Goal: Transaction & Acquisition: Register for event/course

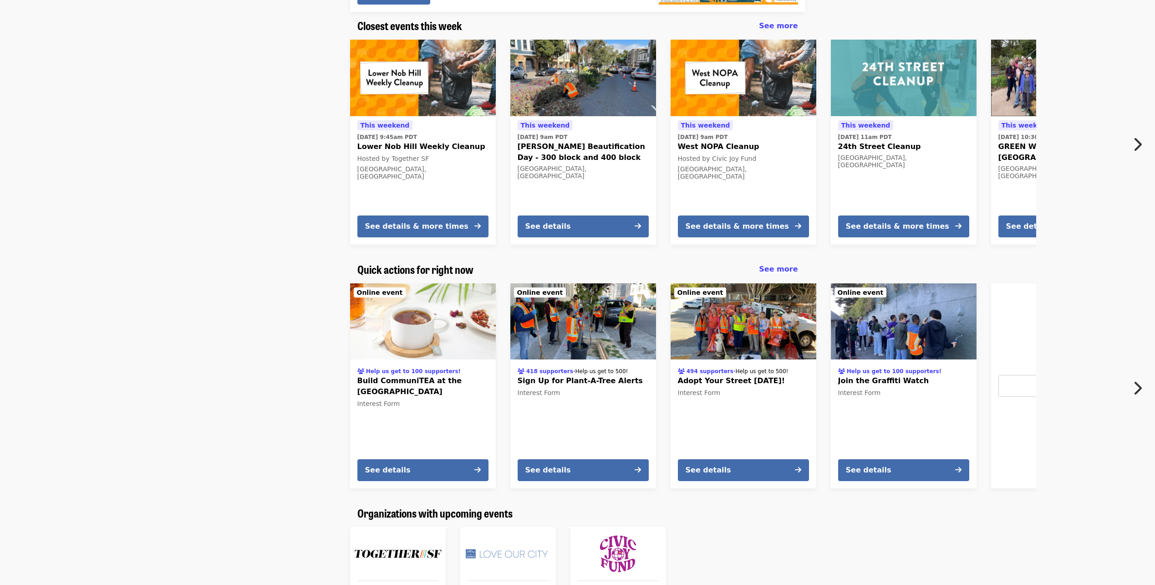
scroll to position [228, 0]
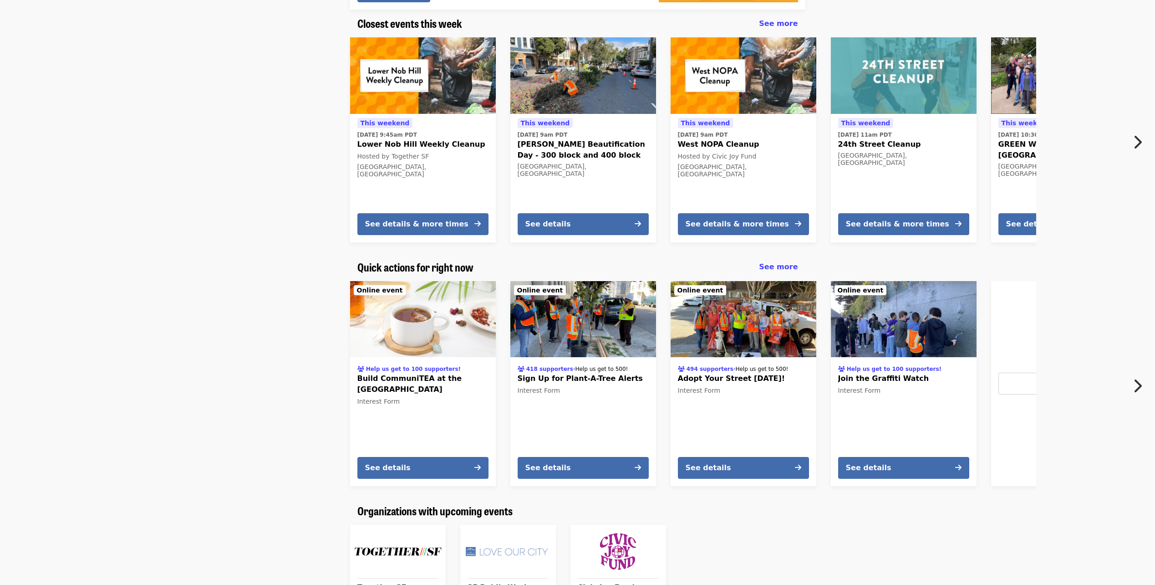
click at [433, 375] on span "Build CommuniTEA at the [GEOGRAPHIC_DATA]" at bounding box center [422, 384] width 131 height 22
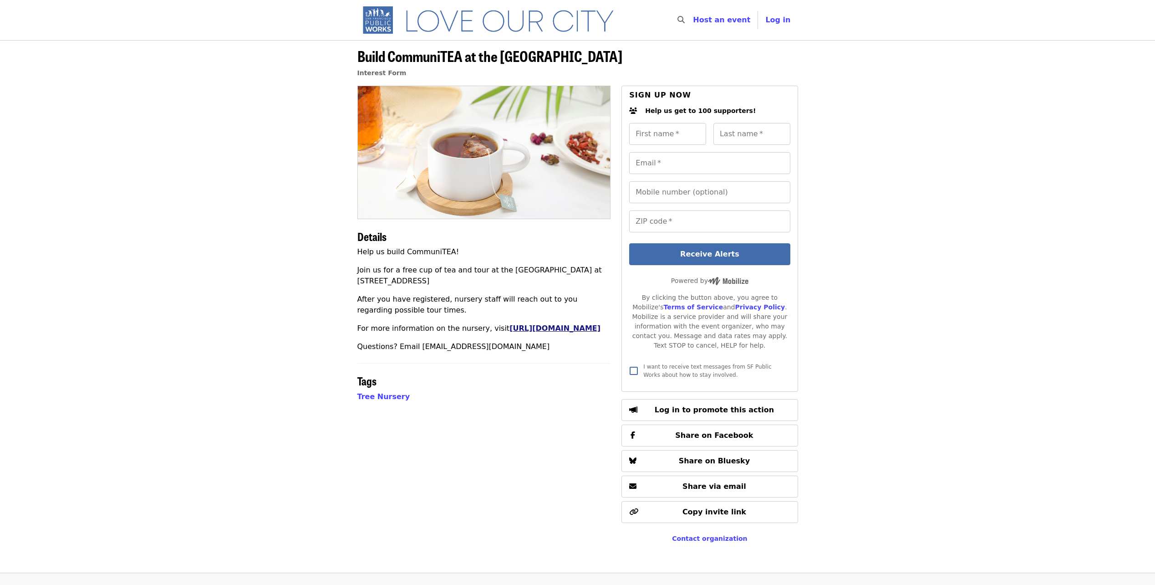
click at [509, 332] on link "[URL][DOMAIN_NAME]" at bounding box center [554, 328] width 91 height 9
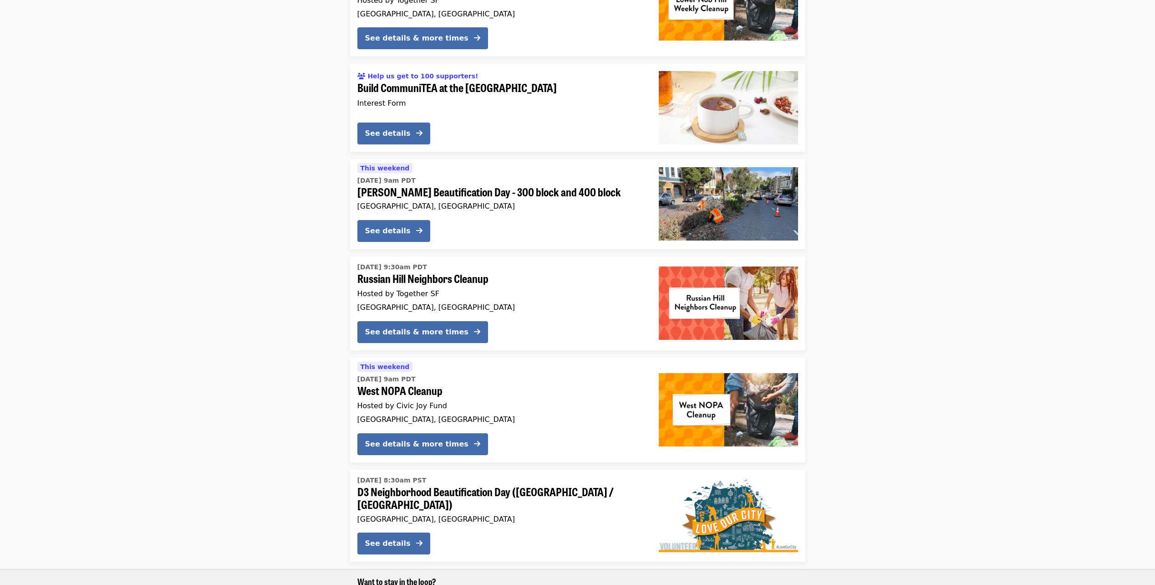
scroll to position [918, 0]
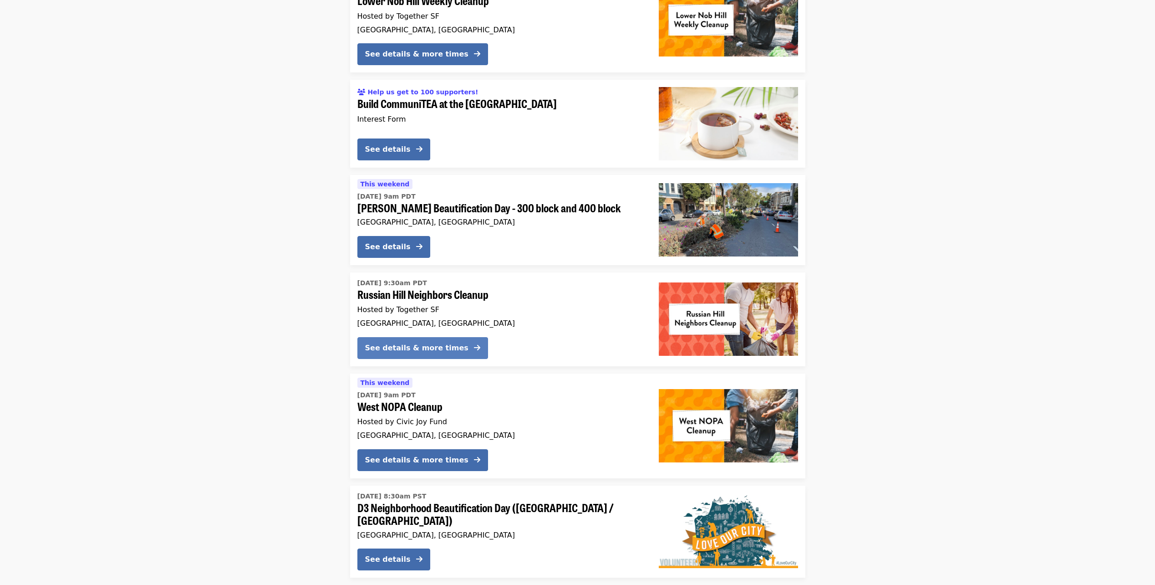
click at [409, 350] on div "See details & more times" at bounding box center [416, 347] width 103 height 11
